Goal: Check status

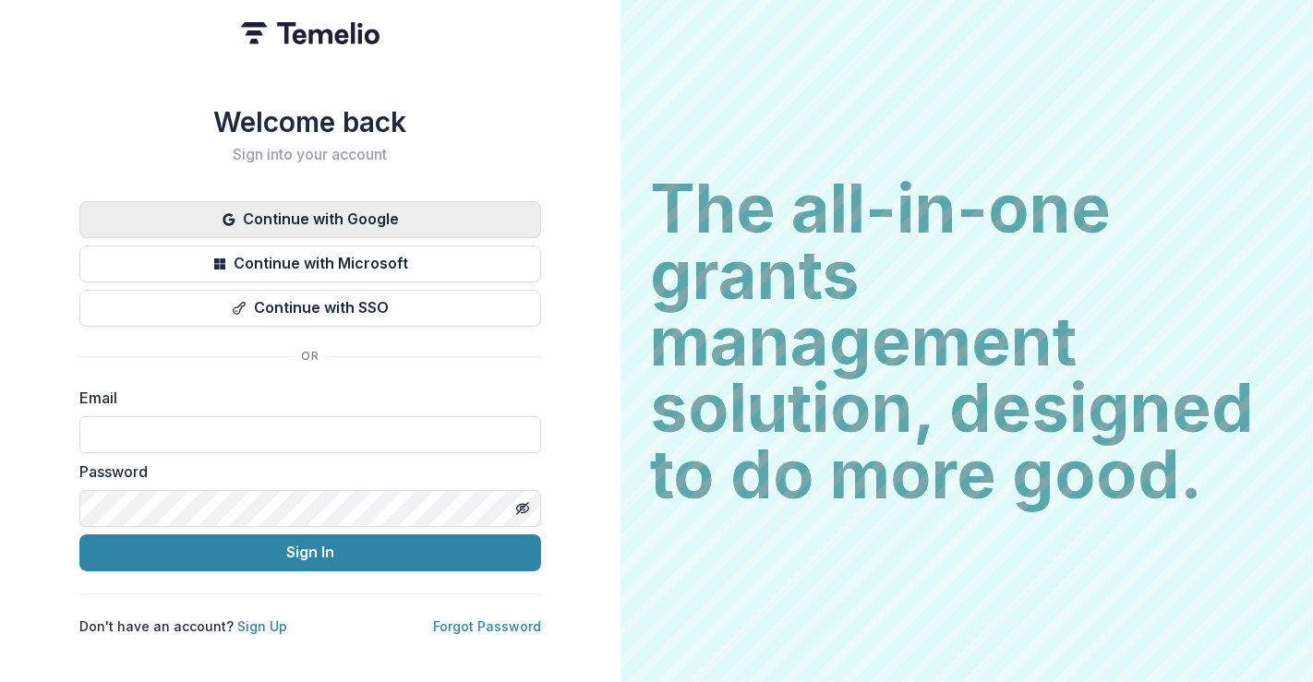
click at [338, 212] on button "Continue with Google" at bounding box center [310, 219] width 462 height 37
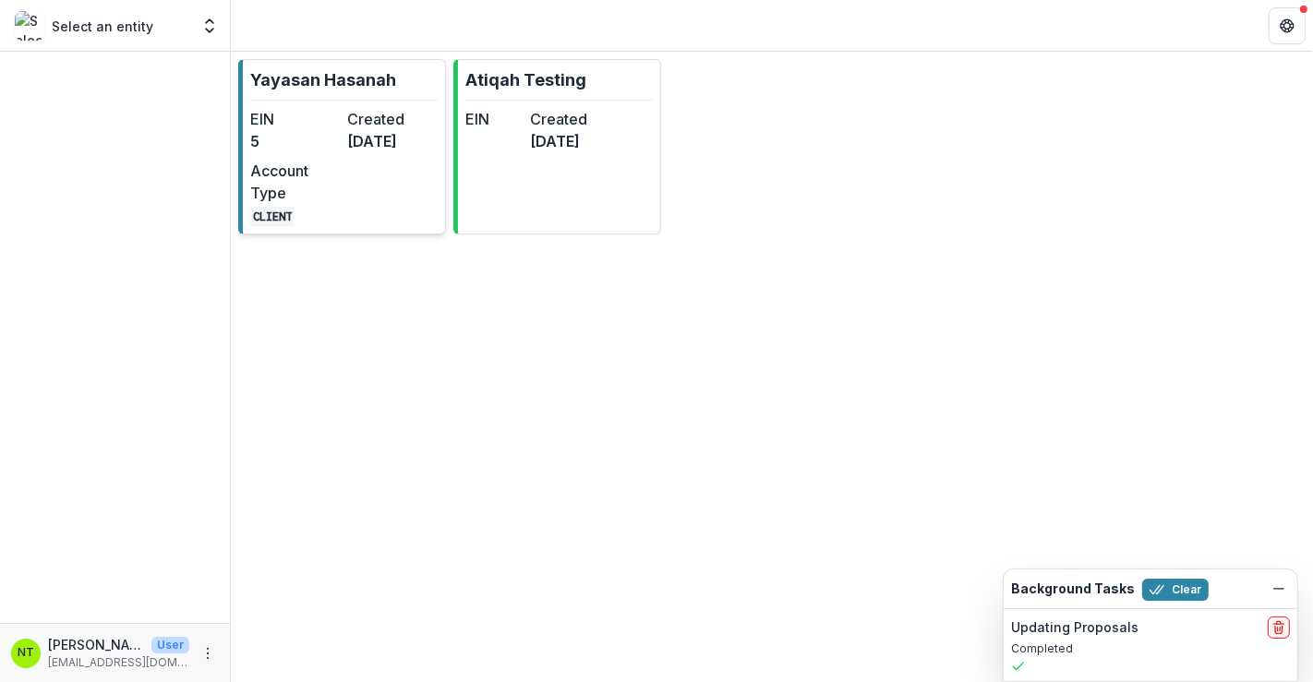
click at [421, 223] on div "EIN 5 Created [DATE] Account Type CLIENT" at bounding box center [343, 167] width 187 height 118
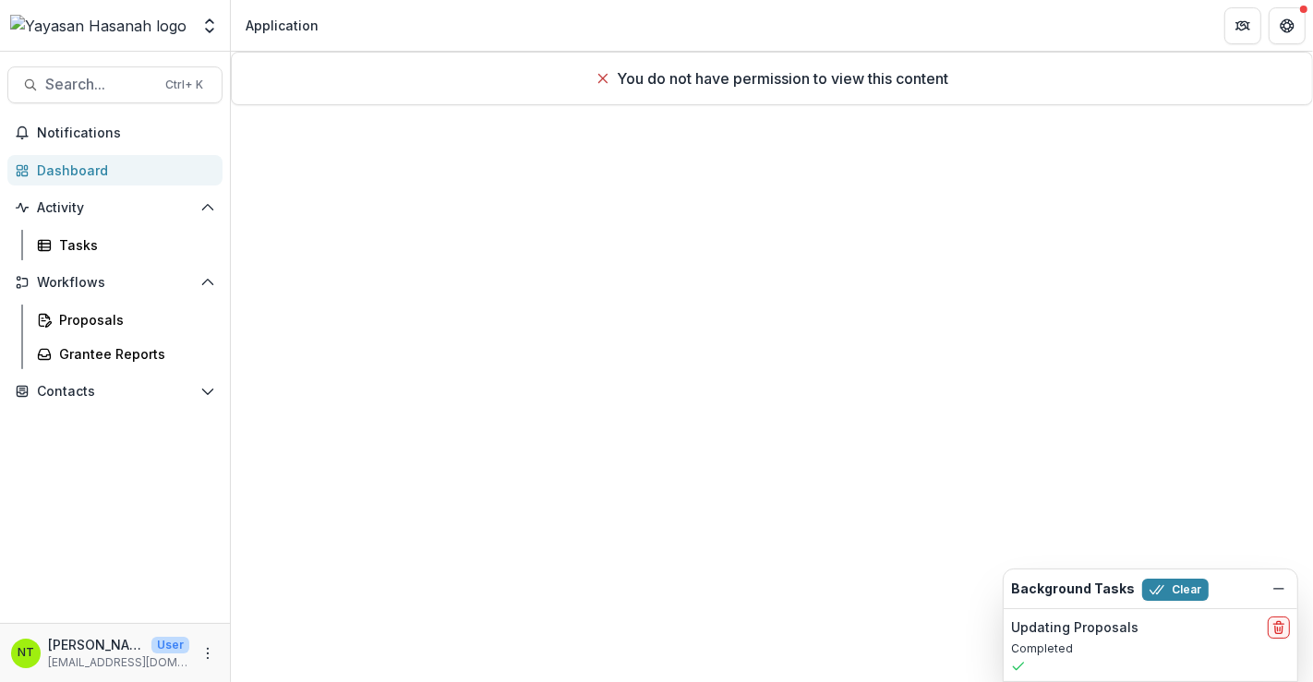
click at [27, 328] on div "Proposals" at bounding box center [126, 320] width 208 height 30
click at [62, 310] on div "Proposals" at bounding box center [133, 319] width 149 height 19
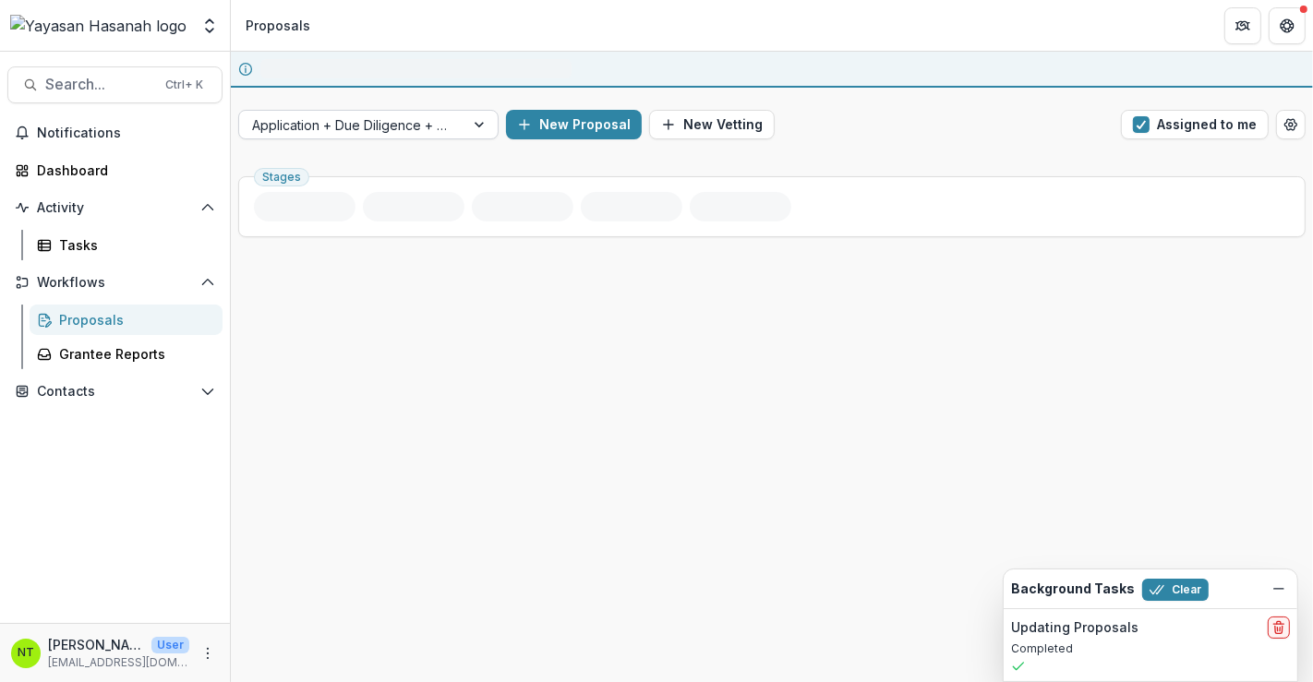
click at [458, 112] on div "Application + Due Diligence + Pitching Process" at bounding box center [351, 125] width 225 height 27
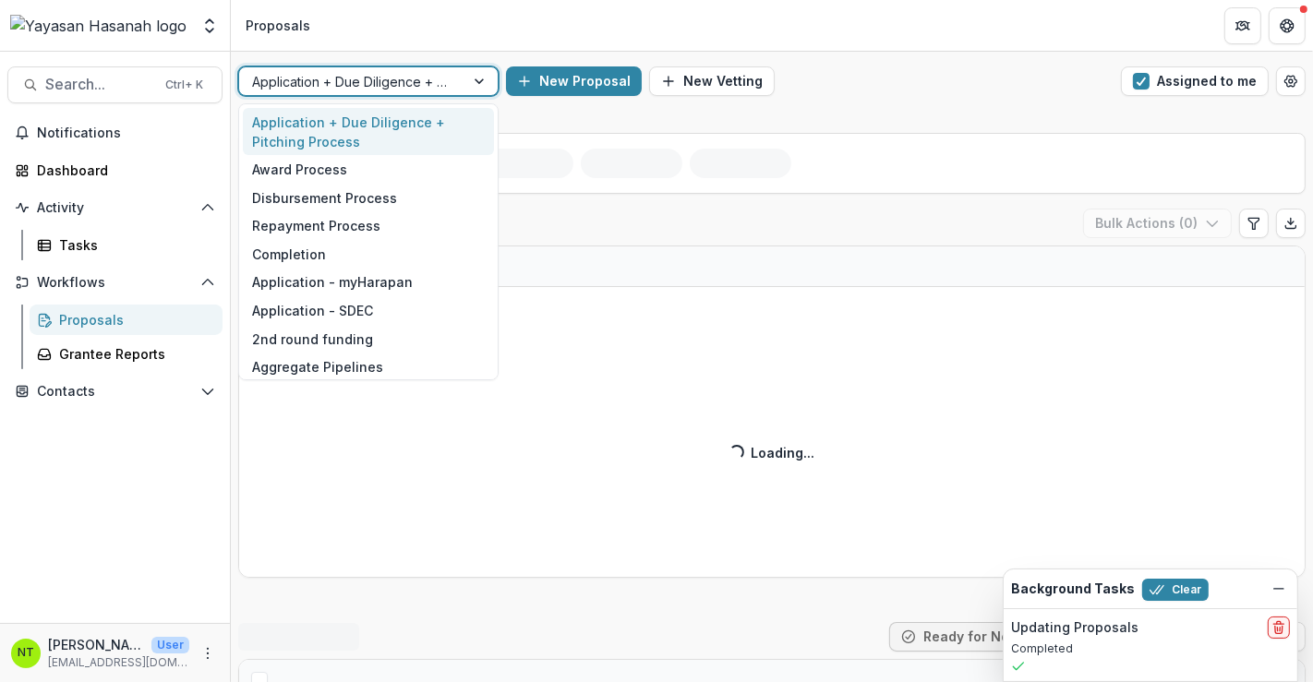
click at [435, 93] on div "Application + Due Diligence + Pitching Process" at bounding box center [351, 81] width 225 height 27
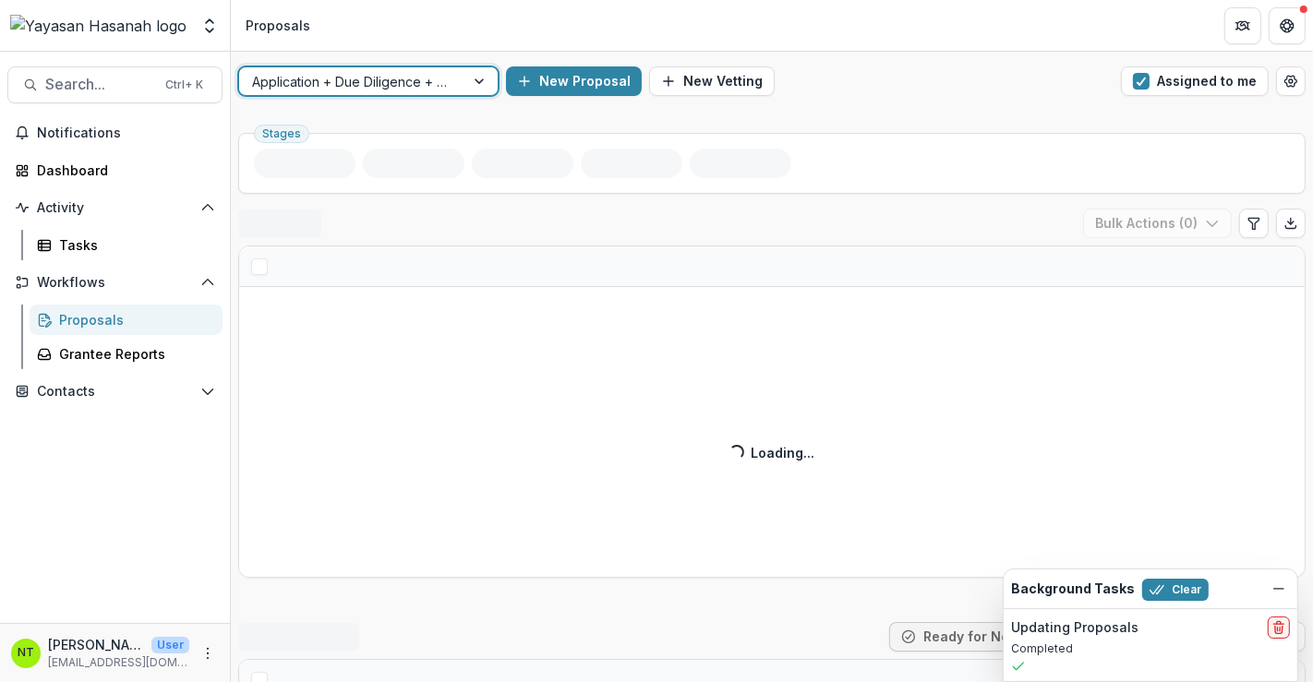
click at [434, 91] on div at bounding box center [351, 81] width 199 height 23
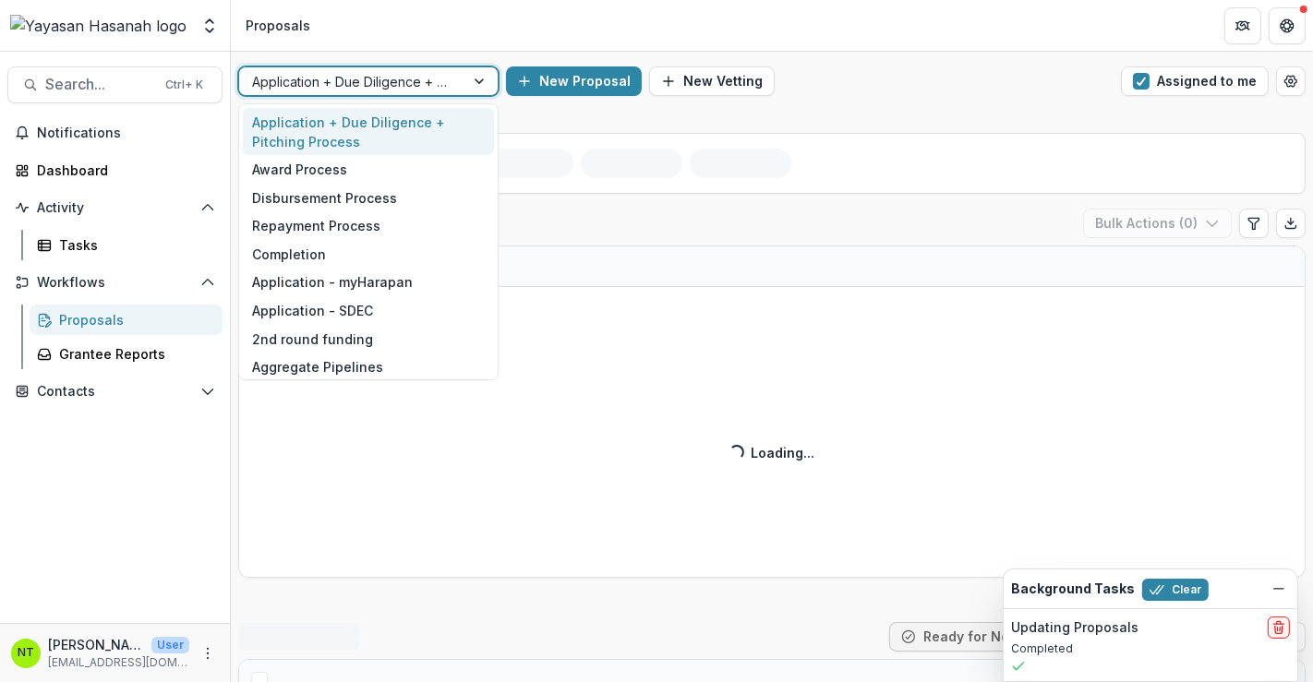
click at [369, 307] on div "Application - SDEC" at bounding box center [368, 310] width 251 height 29
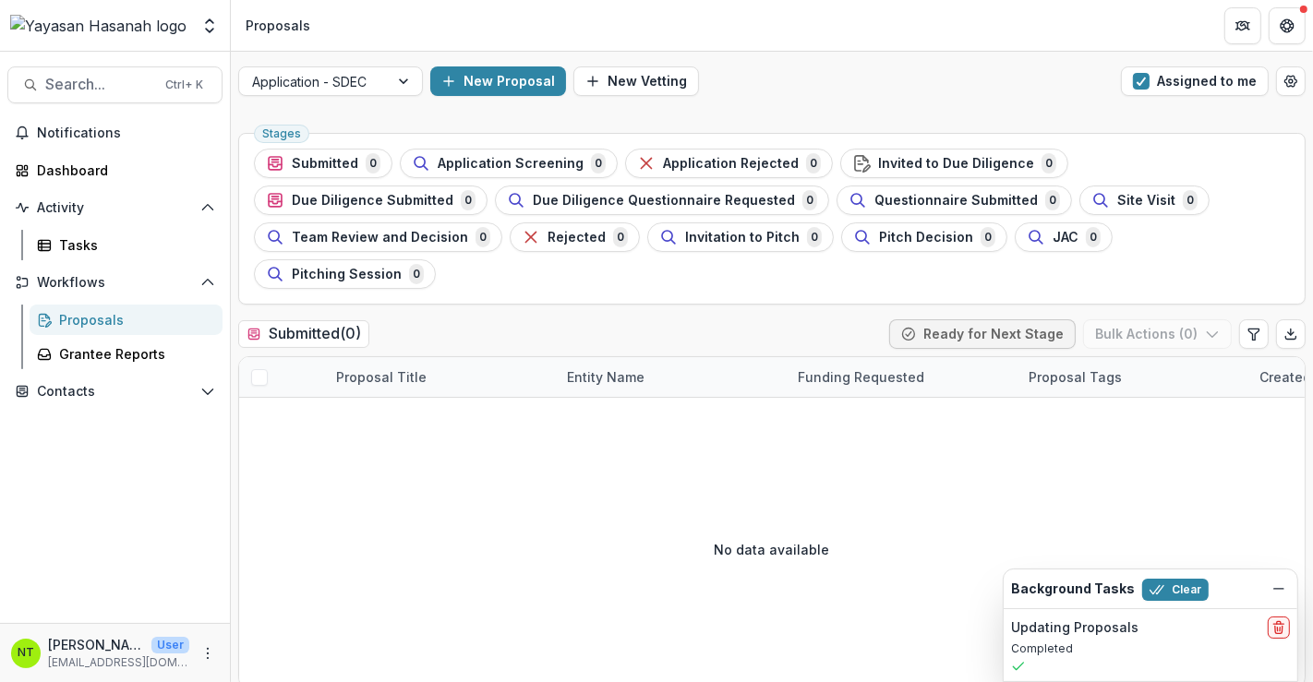
click at [1189, 98] on div "Application - SDEC New Proposal New Vetting Assigned to me" at bounding box center [772, 81] width 1082 height 59
click at [1177, 92] on button "Assigned to me" at bounding box center [1195, 81] width 148 height 30
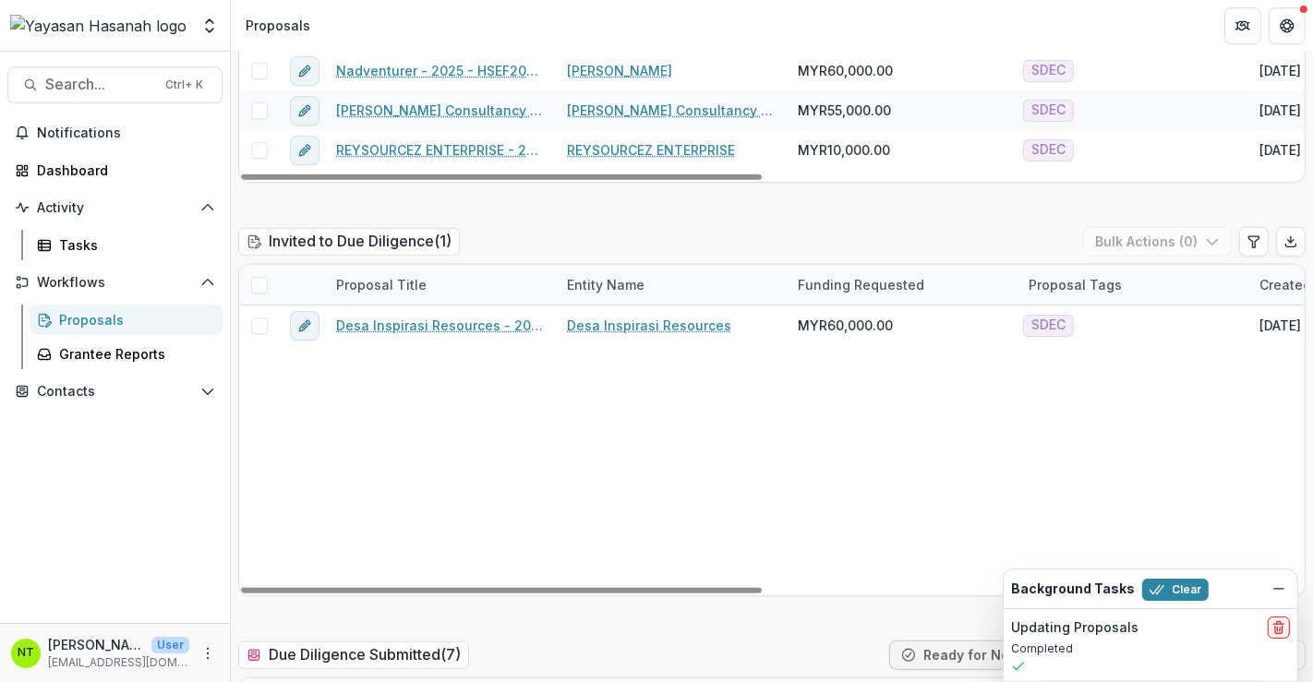
scroll to position [1949, 0]
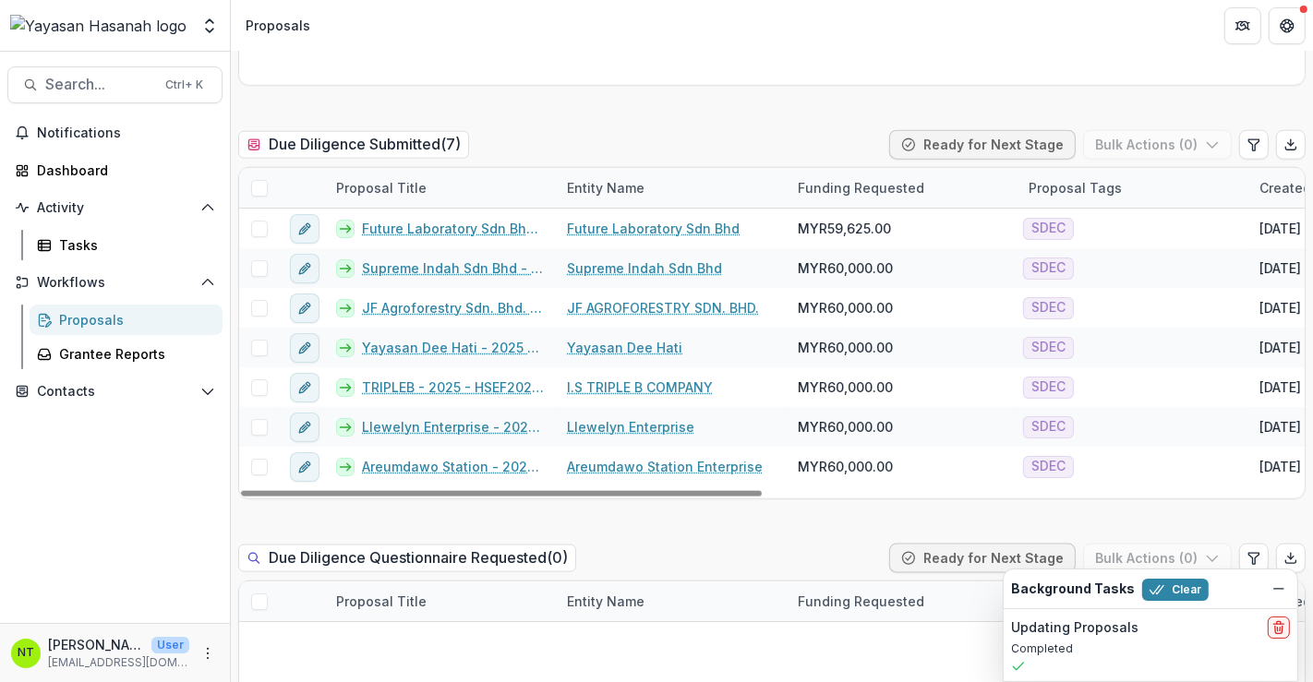
scroll to position [1847, 0]
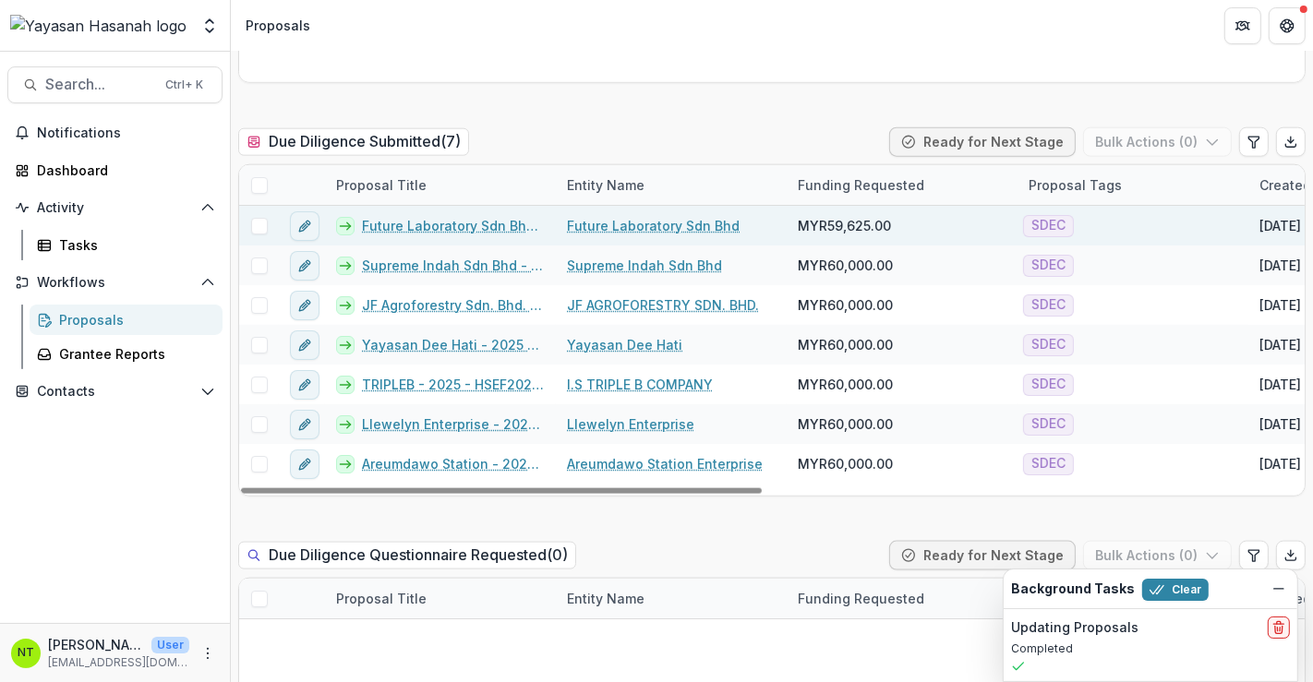
click at [471, 216] on link "Future Laboratory Sdn Bhd - 2025 - HSEF2025 - SDEC" at bounding box center [453, 225] width 183 height 19
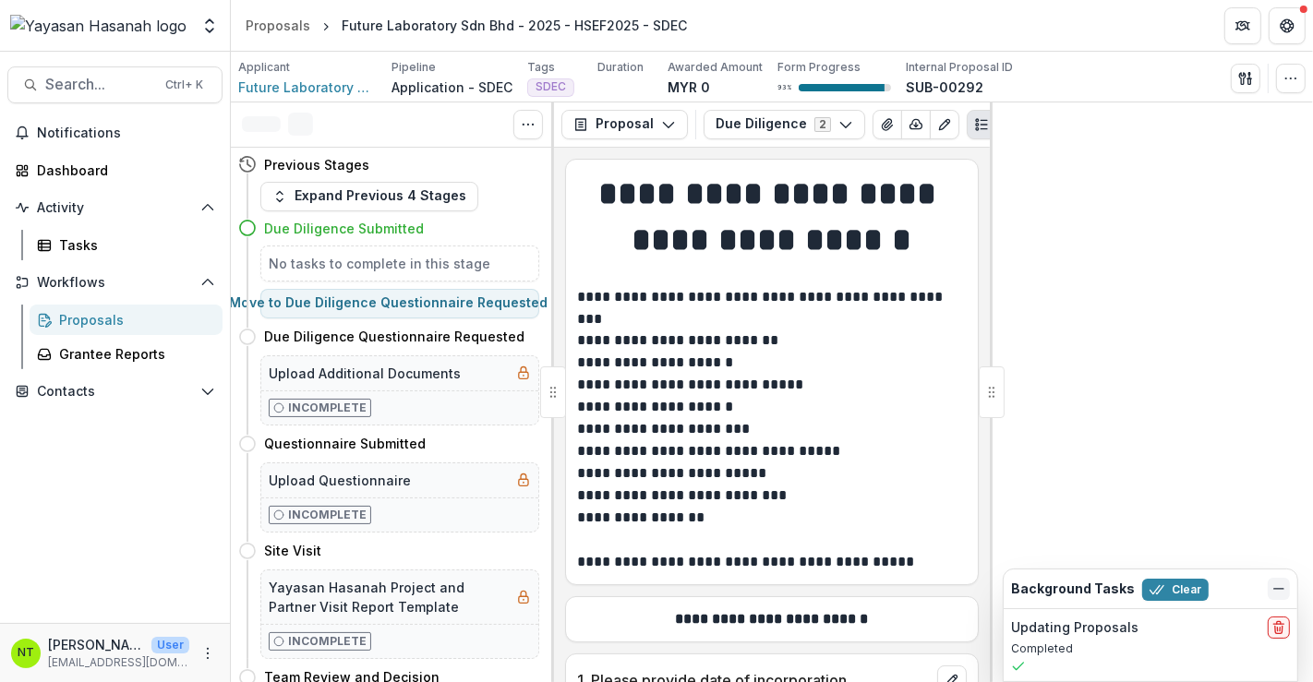
click at [1285, 590] on icon "Dismiss" at bounding box center [1279, 589] width 15 height 15
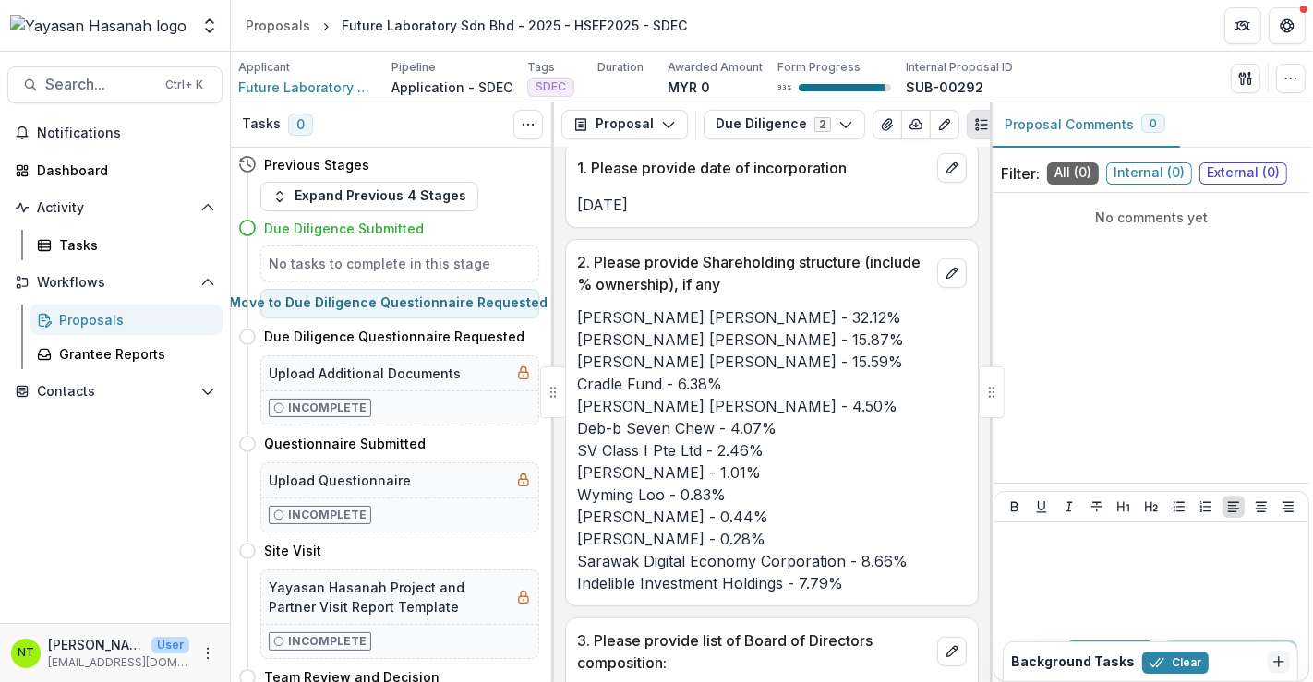
scroll to position [615, 0]
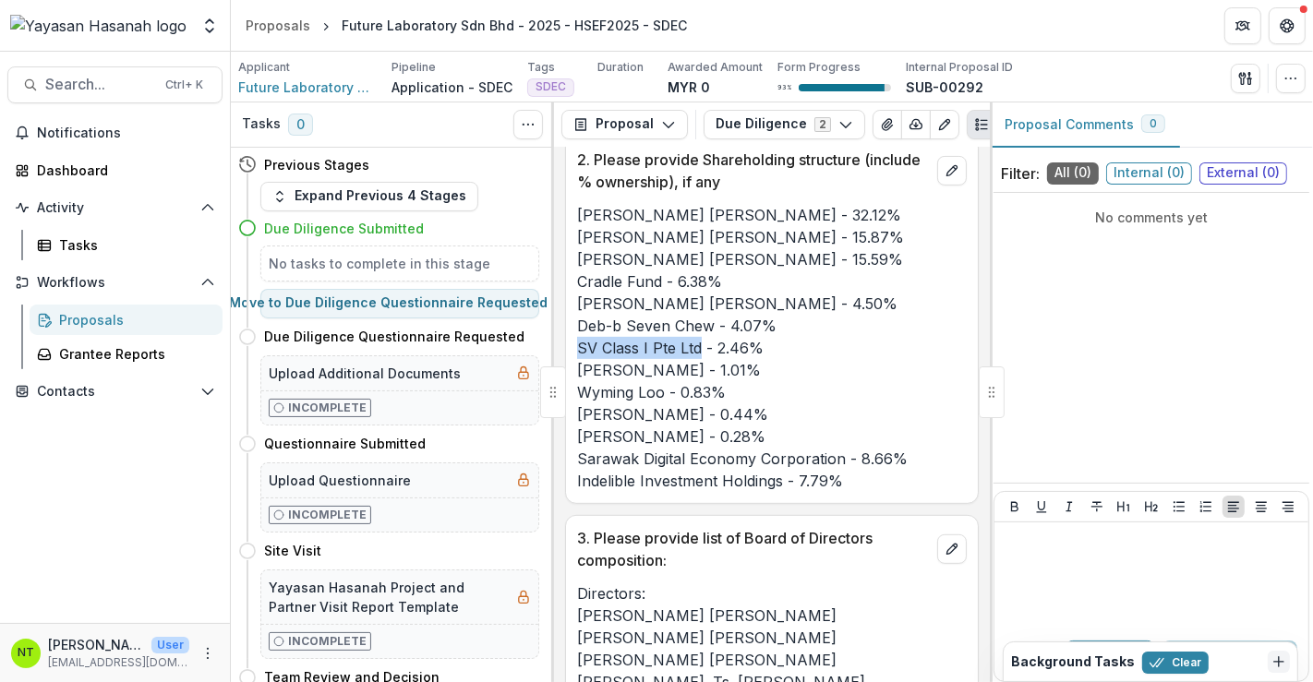
drag, startPoint x: 581, startPoint y: 393, endPoint x: 701, endPoint y: 399, distance: 120.2
click at [701, 399] on p "[PERSON_NAME] [PERSON_NAME] - 32.12% [PERSON_NAME] [PERSON_NAME] - 15.87% [PERS…" at bounding box center [772, 348] width 390 height 288
click at [796, 486] on p "[PERSON_NAME] [PERSON_NAME] - 32.12% [PERSON_NAME] [PERSON_NAME] - 15.87% [PERS…" at bounding box center [772, 348] width 390 height 288
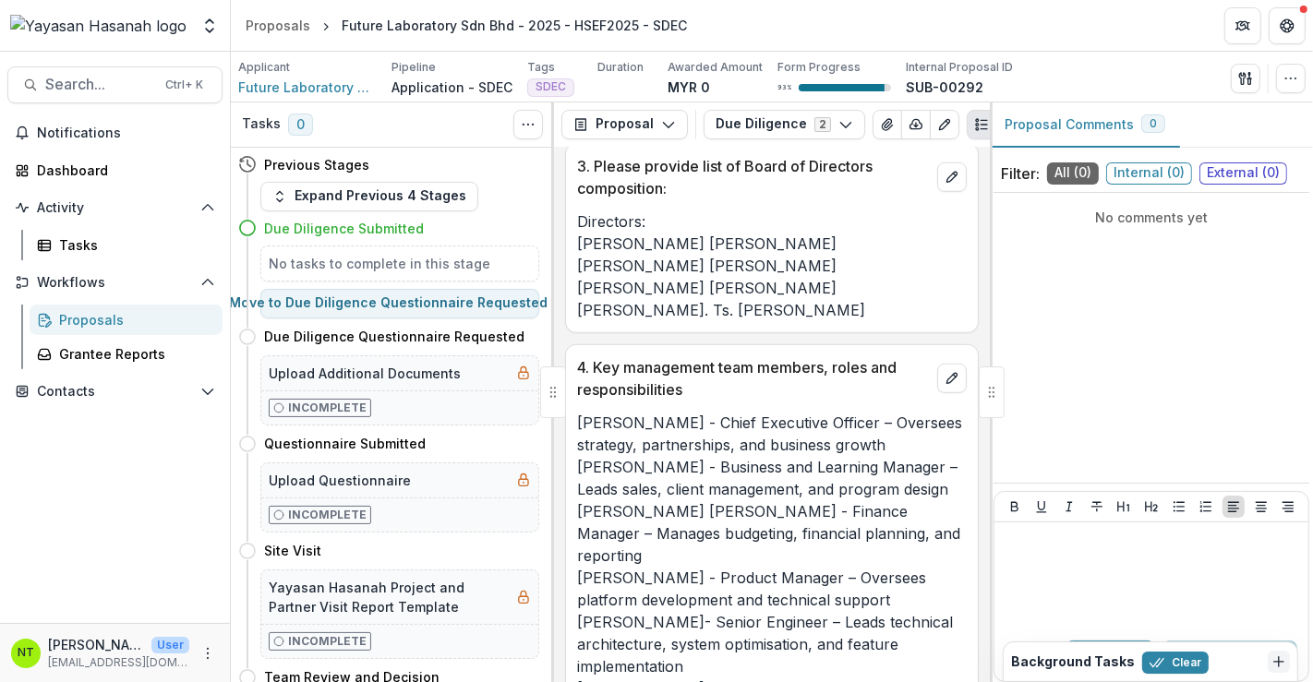
scroll to position [1026, 0]
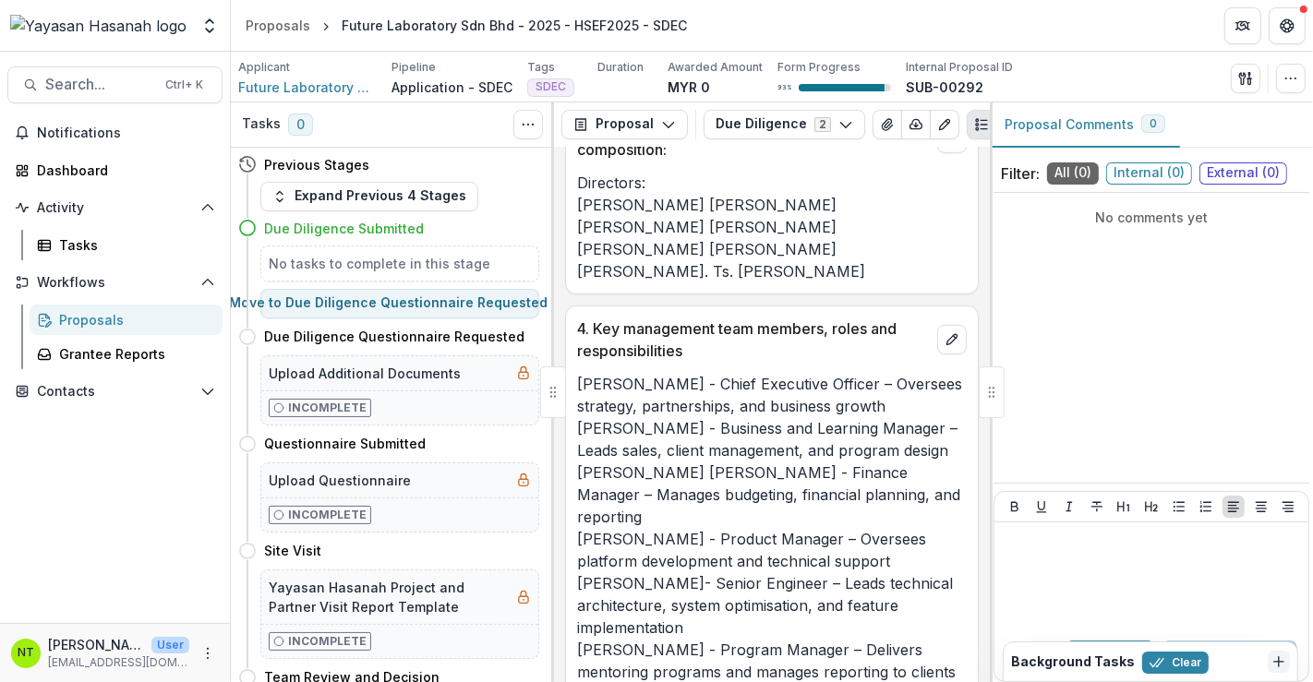
click at [680, 440] on p "[PERSON_NAME] - Chief Executive Officer – Oversees strategy, partnerships, and …" at bounding box center [772, 528] width 390 height 310
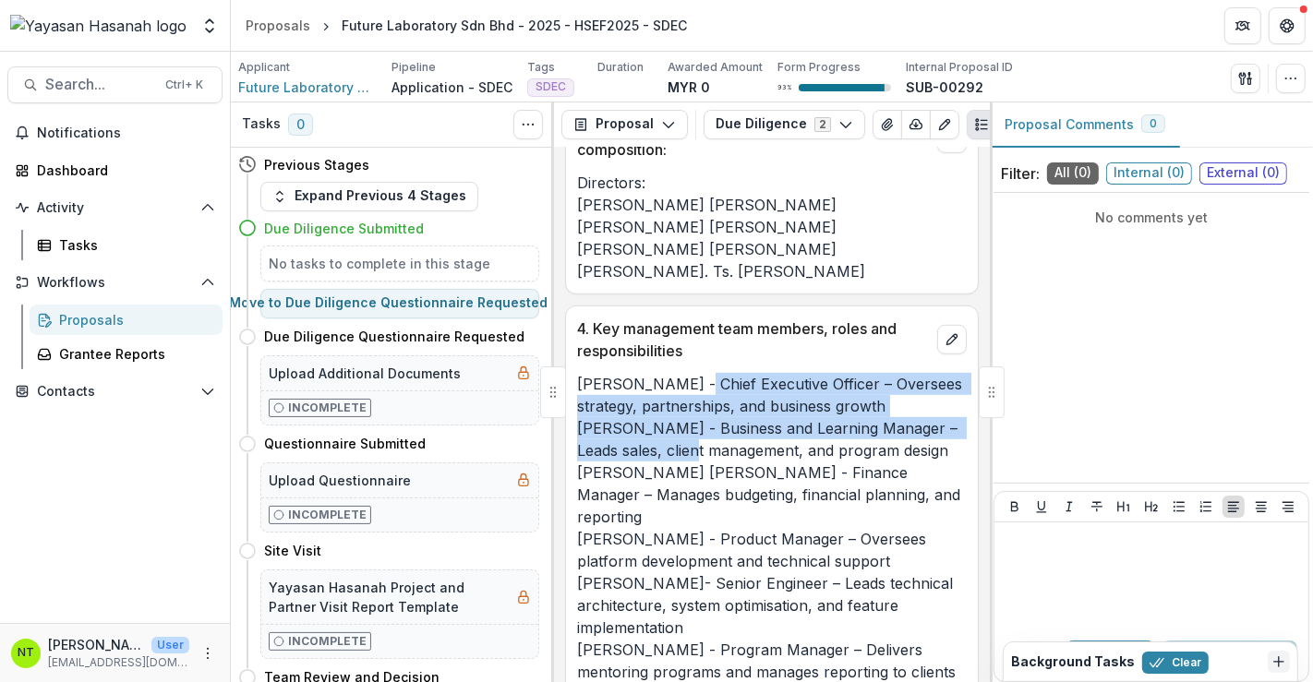
drag, startPoint x: 682, startPoint y: 422, endPoint x: 683, endPoint y: 486, distance: 63.7
click at [683, 486] on p "[PERSON_NAME] - Chief Executive Officer – Oversees strategy, partnerships, and …" at bounding box center [772, 528] width 390 height 310
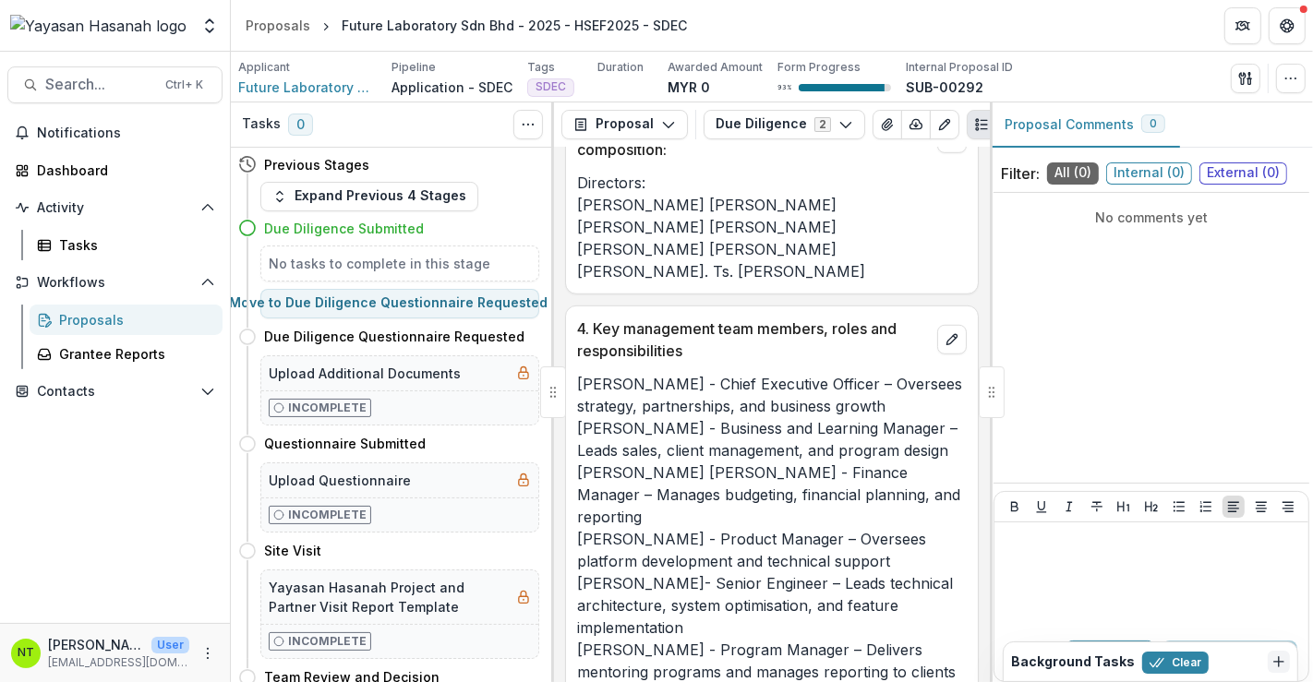
click at [672, 567] on p "[PERSON_NAME] - Chief Executive Officer – Oversees strategy, partnerships, and …" at bounding box center [772, 528] width 390 height 310
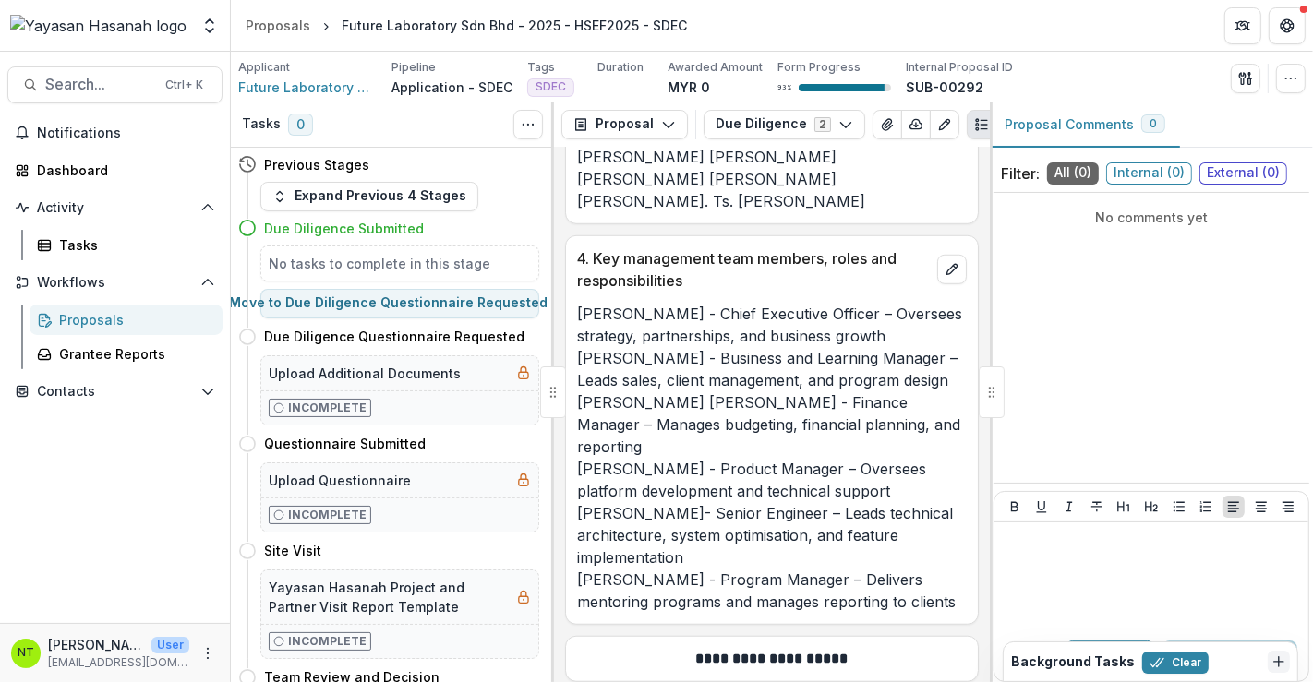
scroll to position [1129, 0]
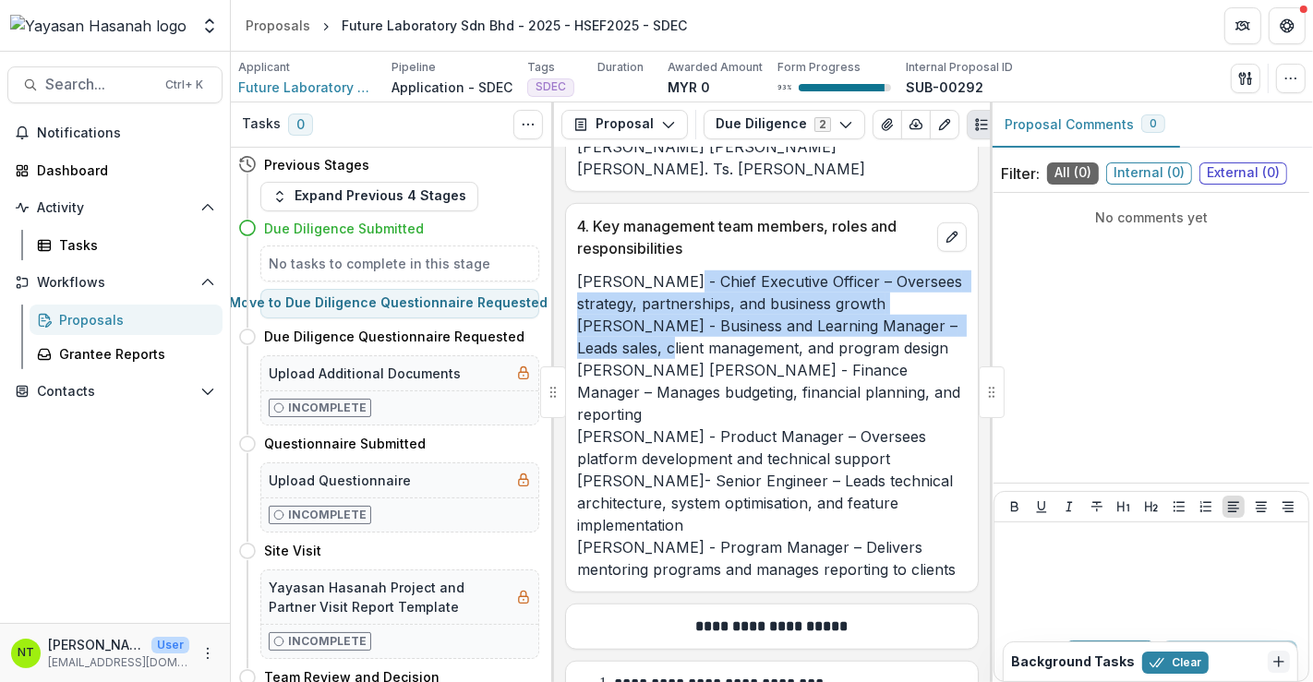
drag, startPoint x: 670, startPoint y: 318, endPoint x: 650, endPoint y: 387, distance: 71.9
click at [650, 387] on p "[PERSON_NAME] - Chief Executive Officer – Oversees strategy, partnerships, and …" at bounding box center [772, 426] width 390 height 310
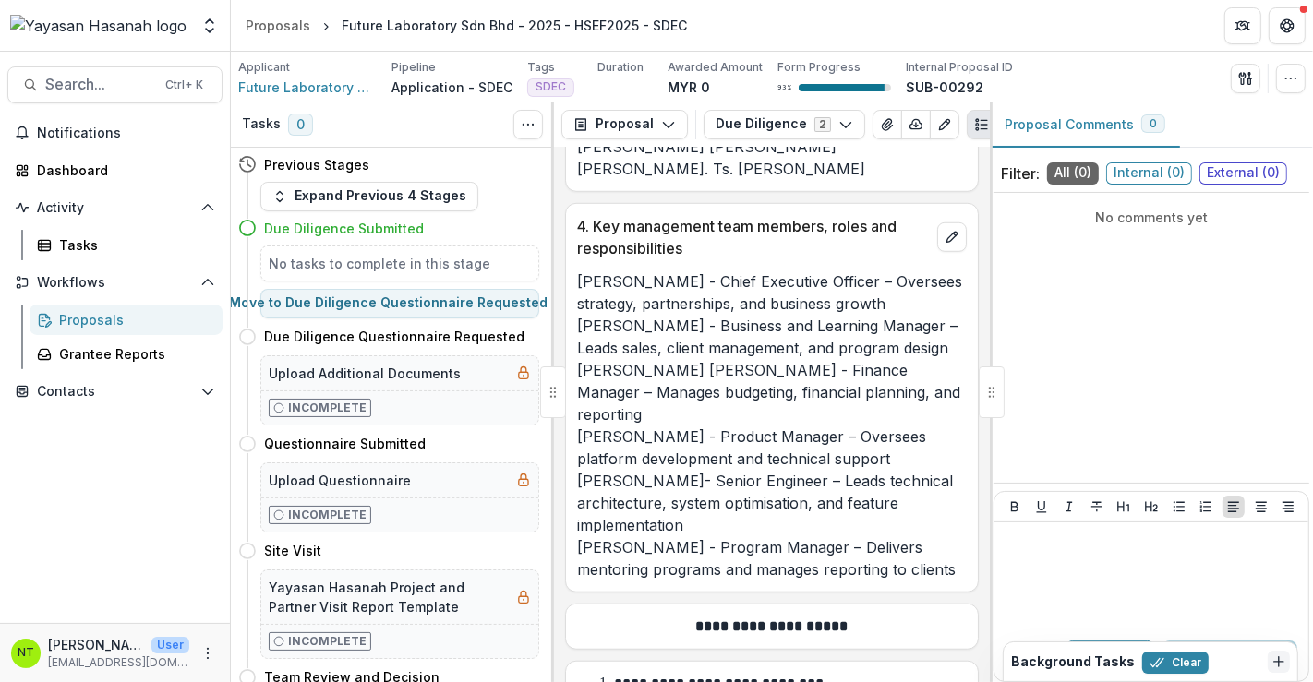
click at [635, 417] on p "[PERSON_NAME] - Chief Executive Officer – Oversees strategy, partnerships, and …" at bounding box center [772, 426] width 390 height 310
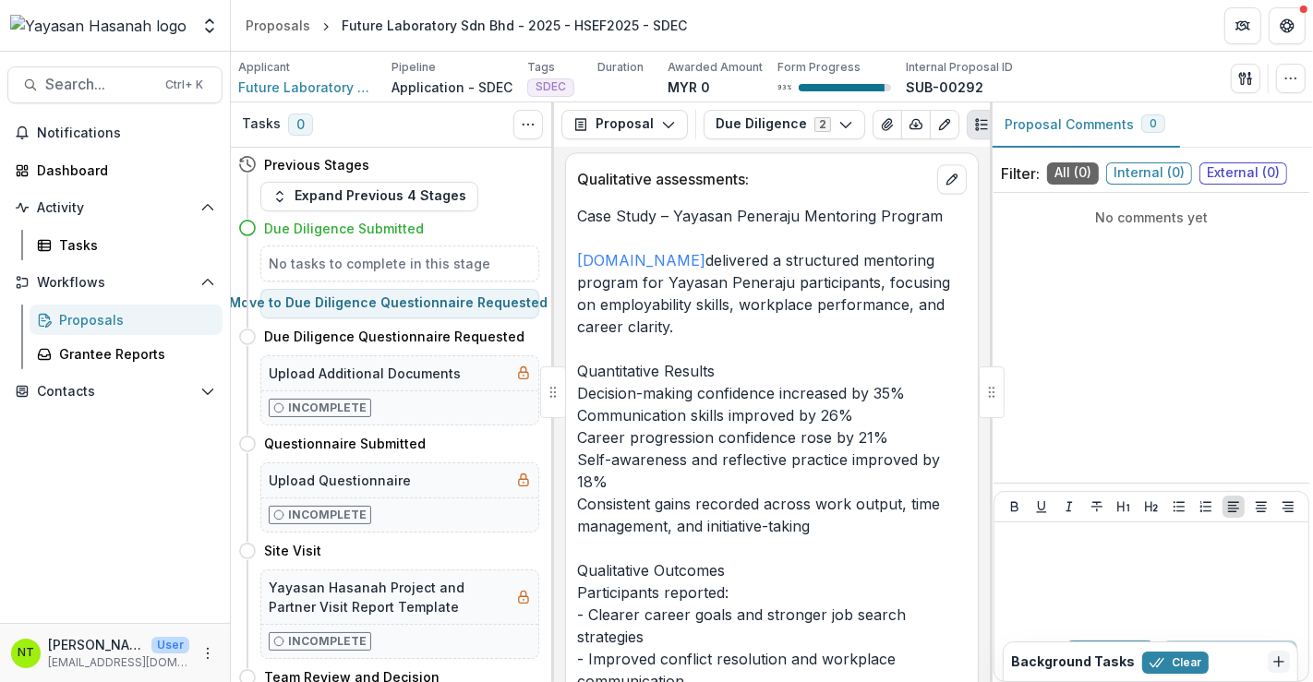
scroll to position [9197, 0]
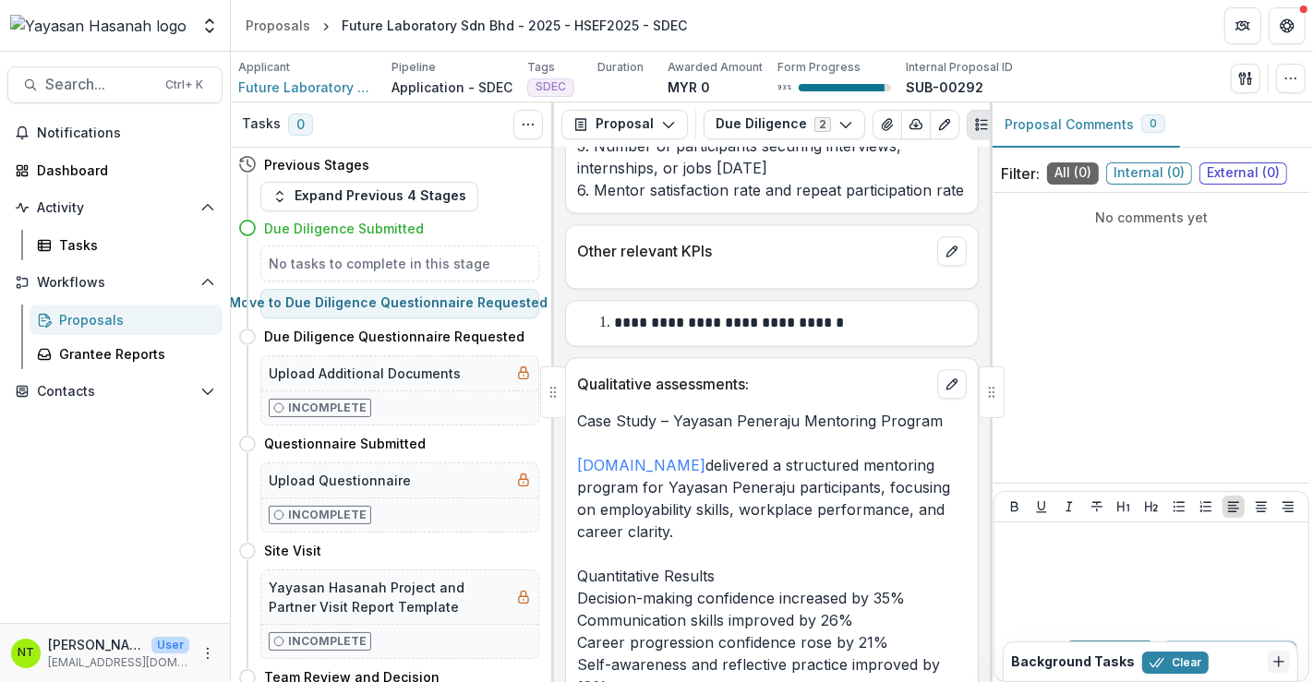
drag, startPoint x: 718, startPoint y: 377, endPoint x: 718, endPoint y: 404, distance: 27.7
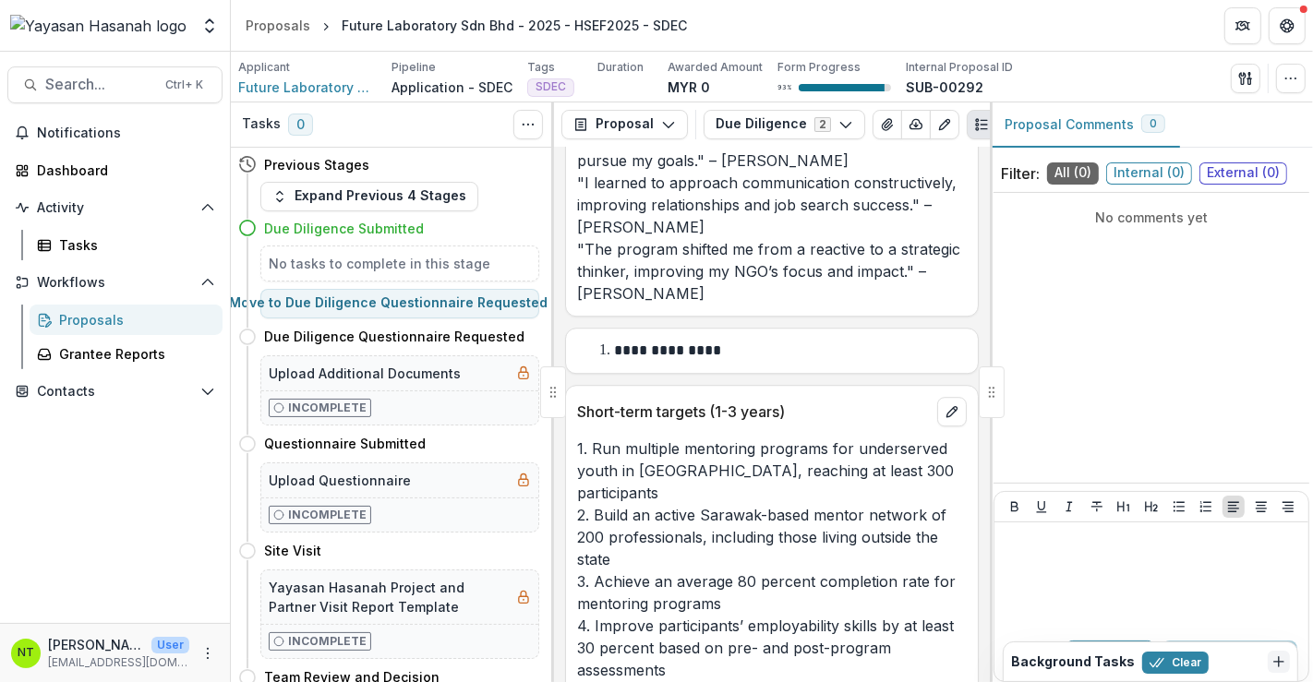
scroll to position [10326, 0]
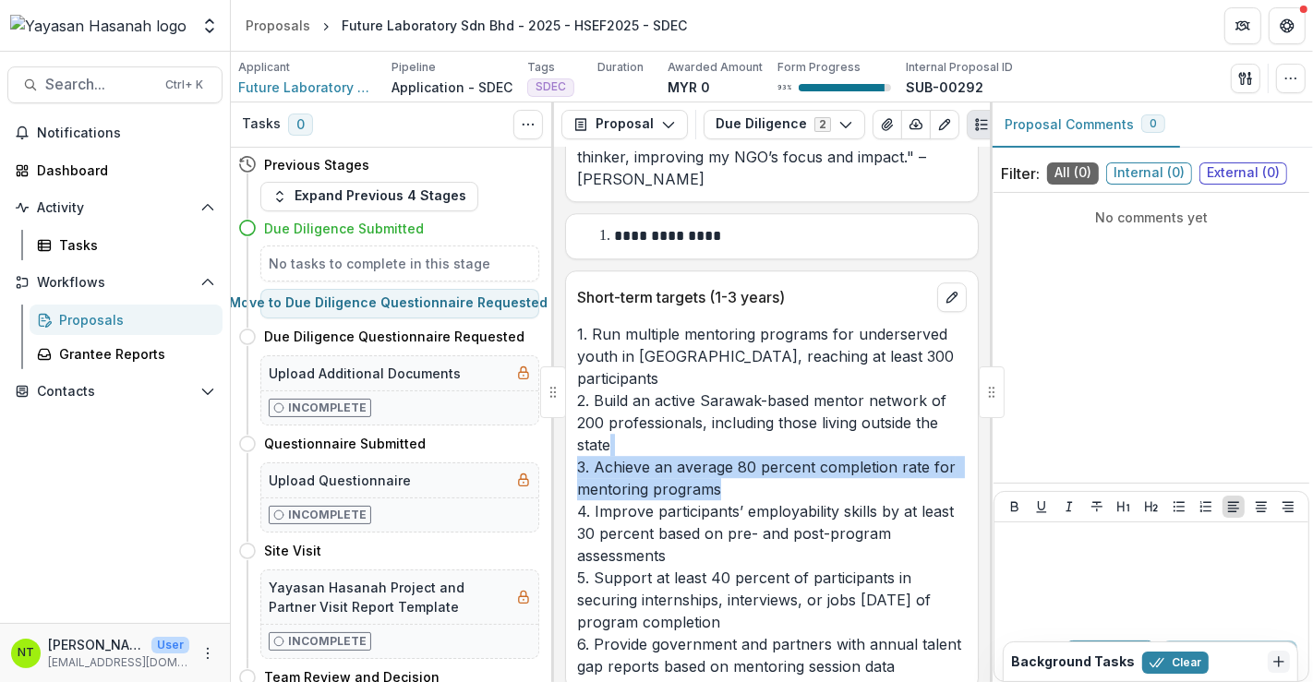
drag, startPoint x: 754, startPoint y: 398, endPoint x: 758, endPoint y: 360, distance: 38.1
click at [758, 360] on p "1. Run multiple mentoring programs for underserved youth in [GEOGRAPHIC_DATA], …" at bounding box center [772, 500] width 390 height 355
click at [735, 404] on p "1. Run multiple mentoring programs for underserved youth in [GEOGRAPHIC_DATA], …" at bounding box center [772, 500] width 390 height 355
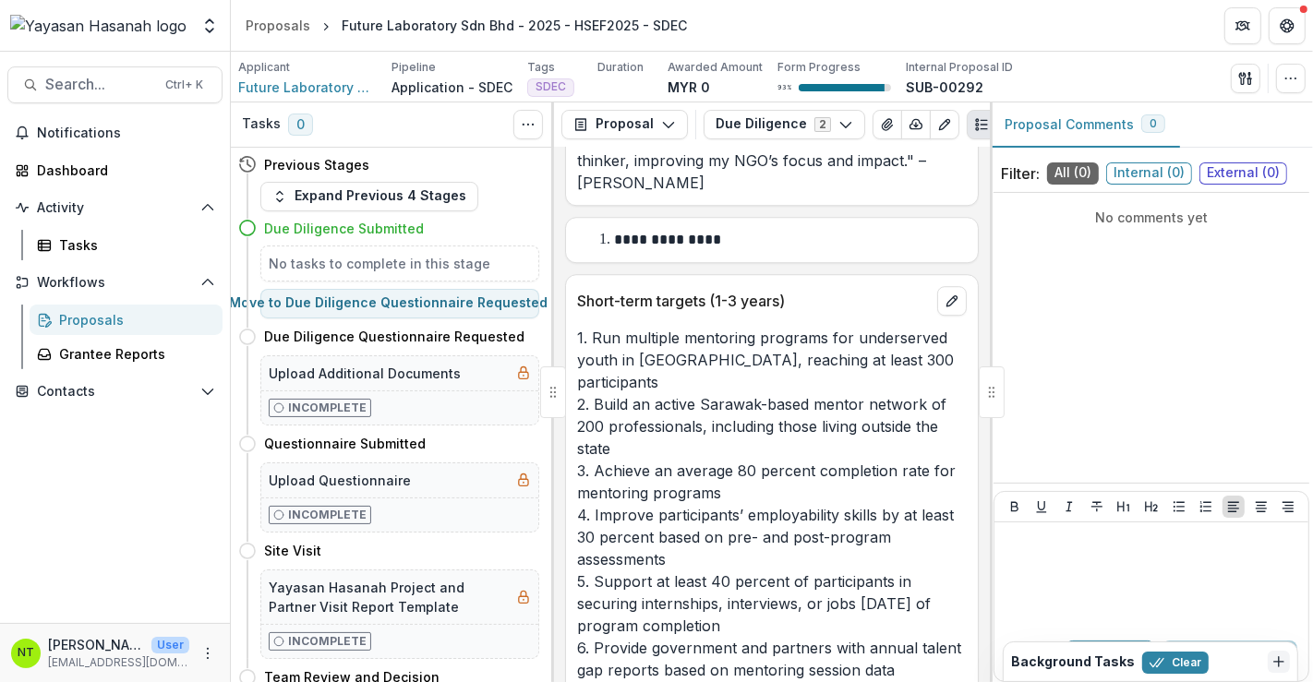
drag, startPoint x: 773, startPoint y: 373, endPoint x: 782, endPoint y: 356, distance: 19.0
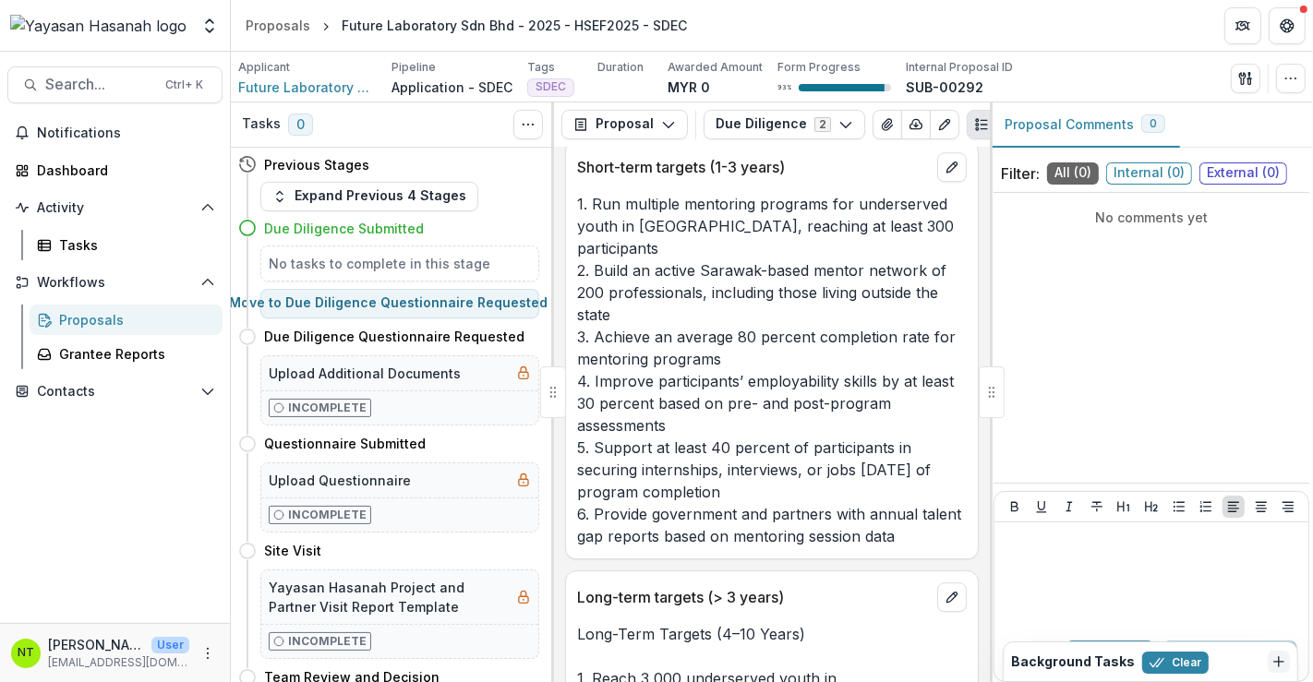
scroll to position [10459, 0]
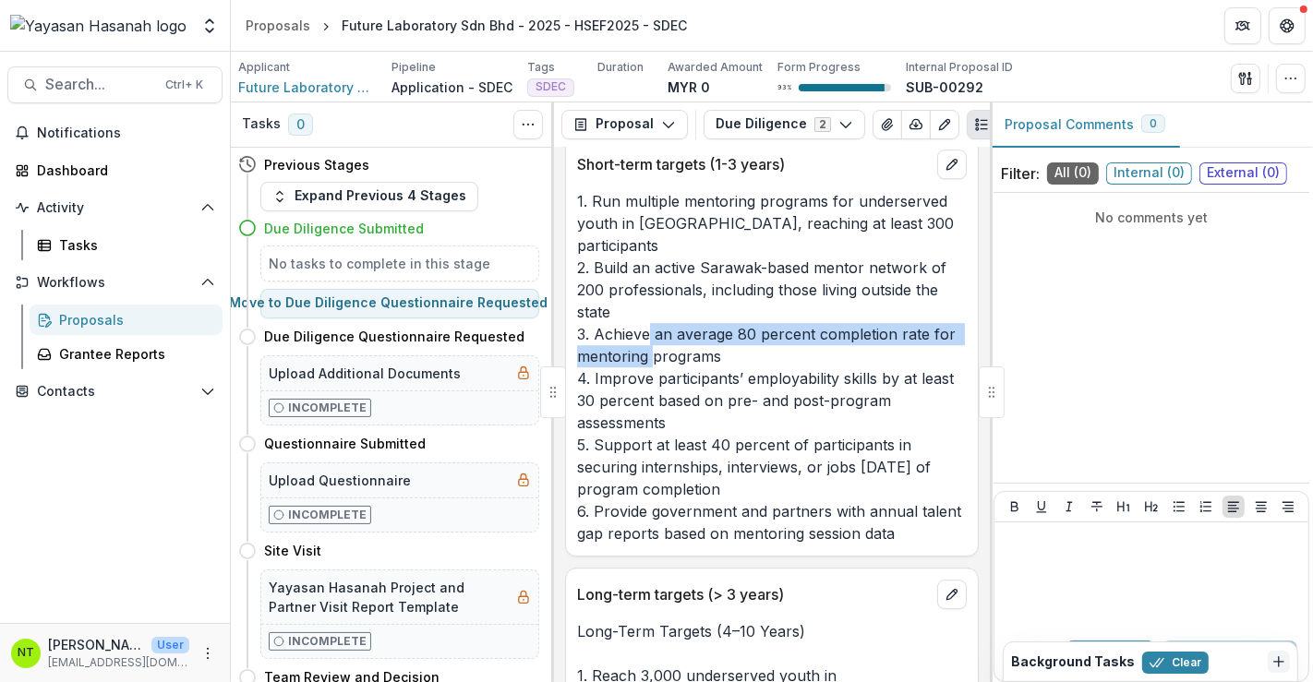
drag, startPoint x: 647, startPoint y: 243, endPoint x: 650, endPoint y: 266, distance: 23.3
click at [650, 266] on p "1. Run multiple mentoring programs for underserved youth in [GEOGRAPHIC_DATA], …" at bounding box center [772, 367] width 390 height 355
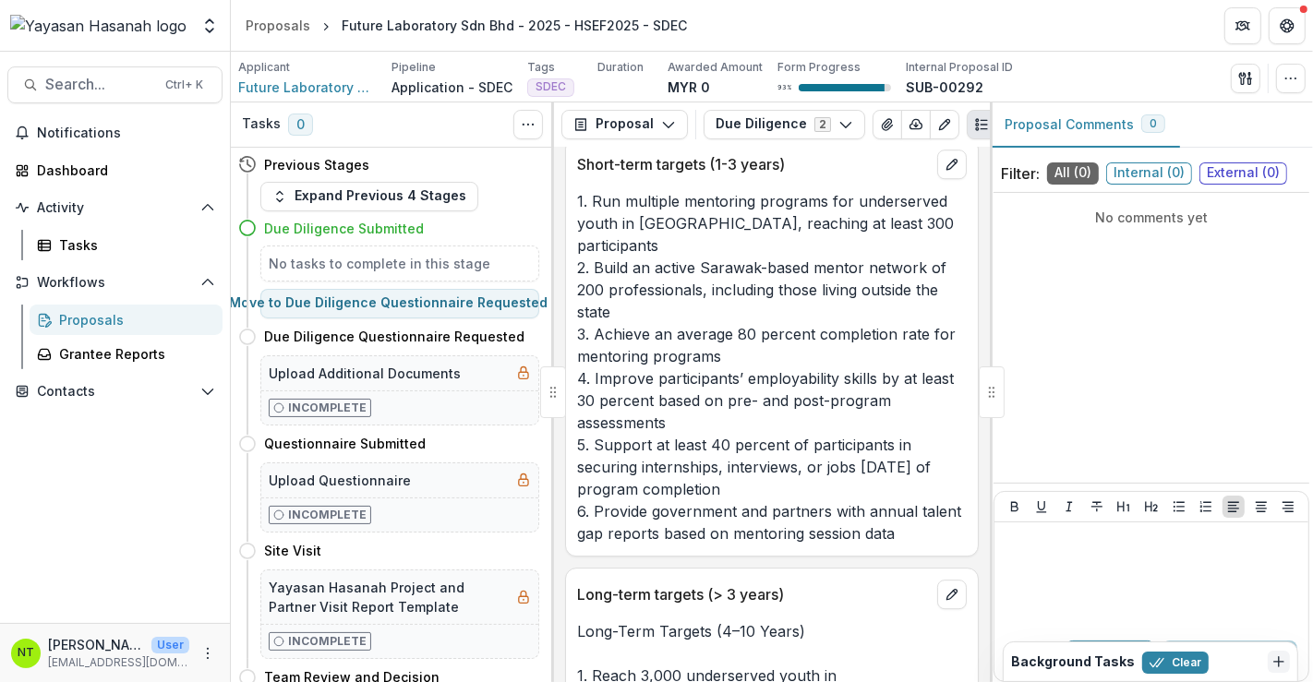
click at [875, 307] on p "1. Run multiple mentoring programs for underserved youth in [GEOGRAPHIC_DATA], …" at bounding box center [772, 367] width 390 height 355
